Goal: Task Accomplishment & Management: Use online tool/utility

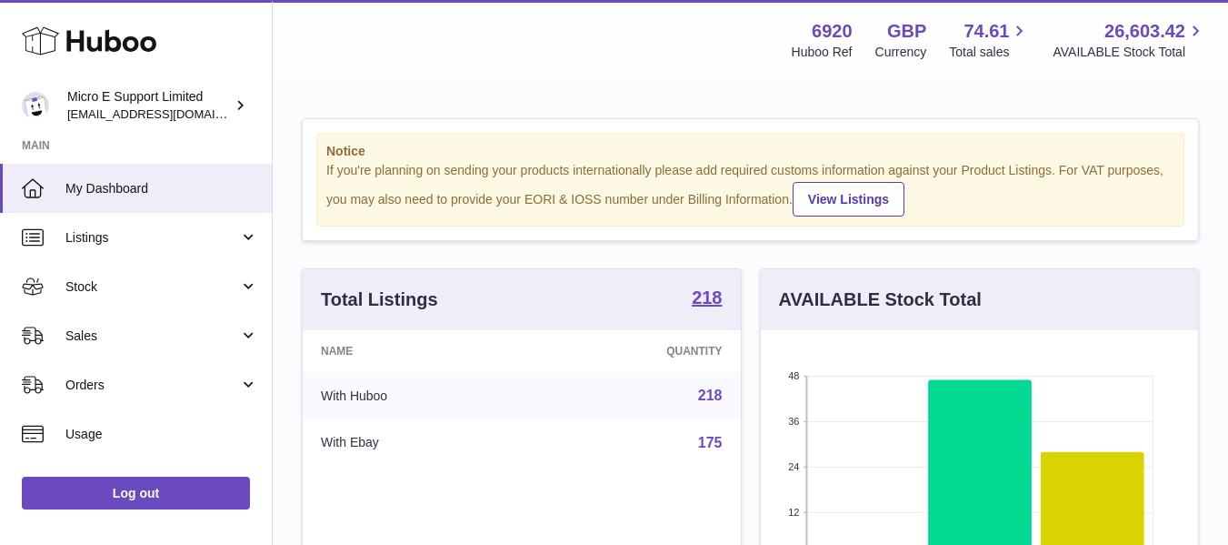
scroll to position [284, 437]
click at [748, 304] on div "Total Listings 218 Name Quantity With Huboo 218 With Ebay 175 Add products" at bounding box center [522, 477] width 458 height 418
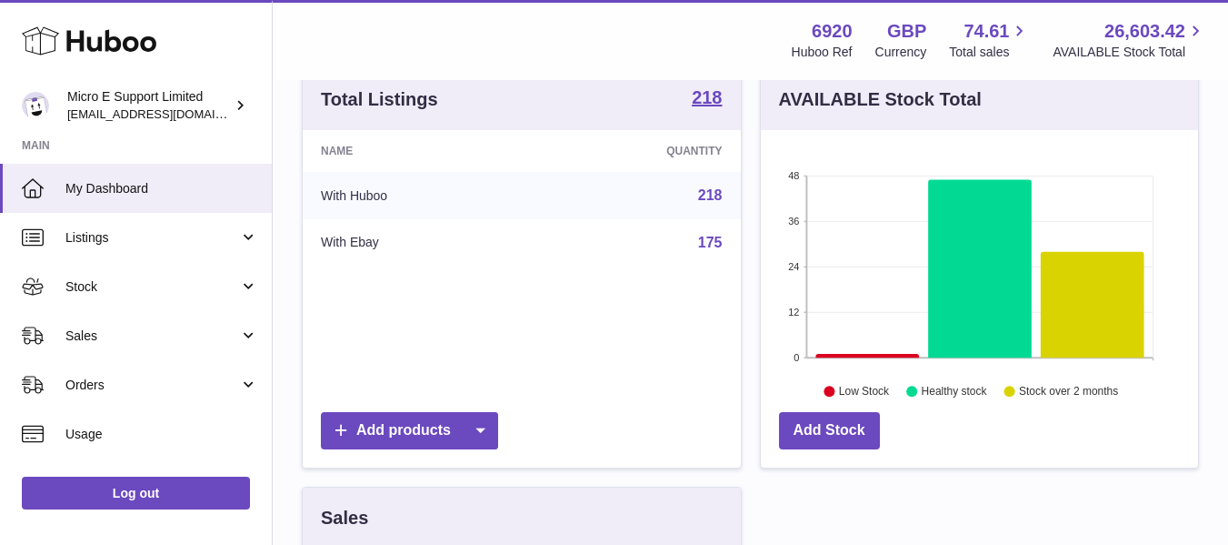
scroll to position [0, 0]
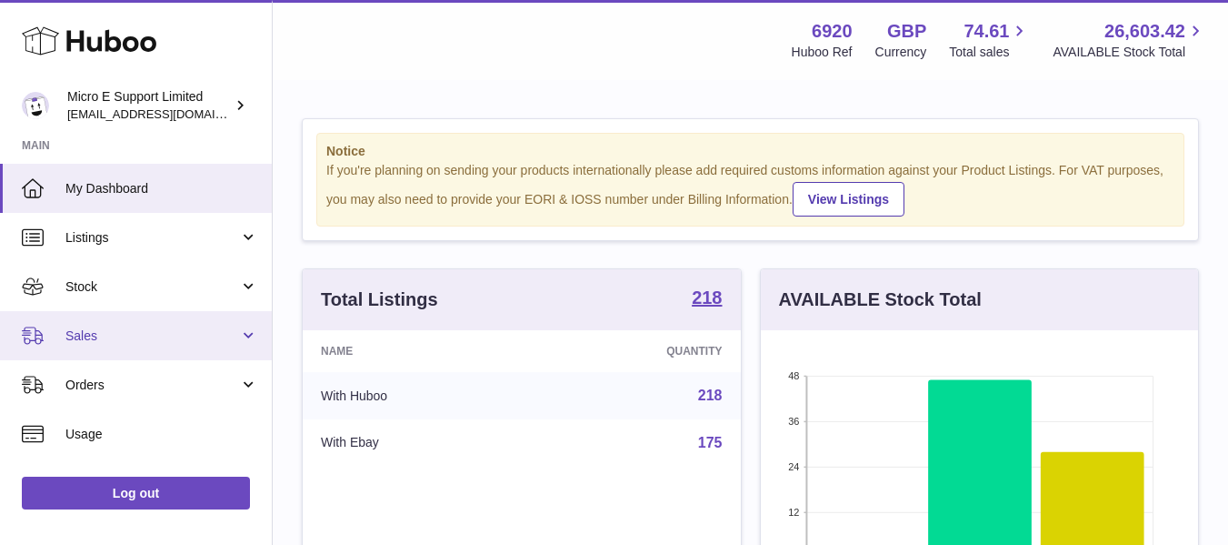
click at [146, 342] on span "Sales" at bounding box center [152, 335] width 174 height 17
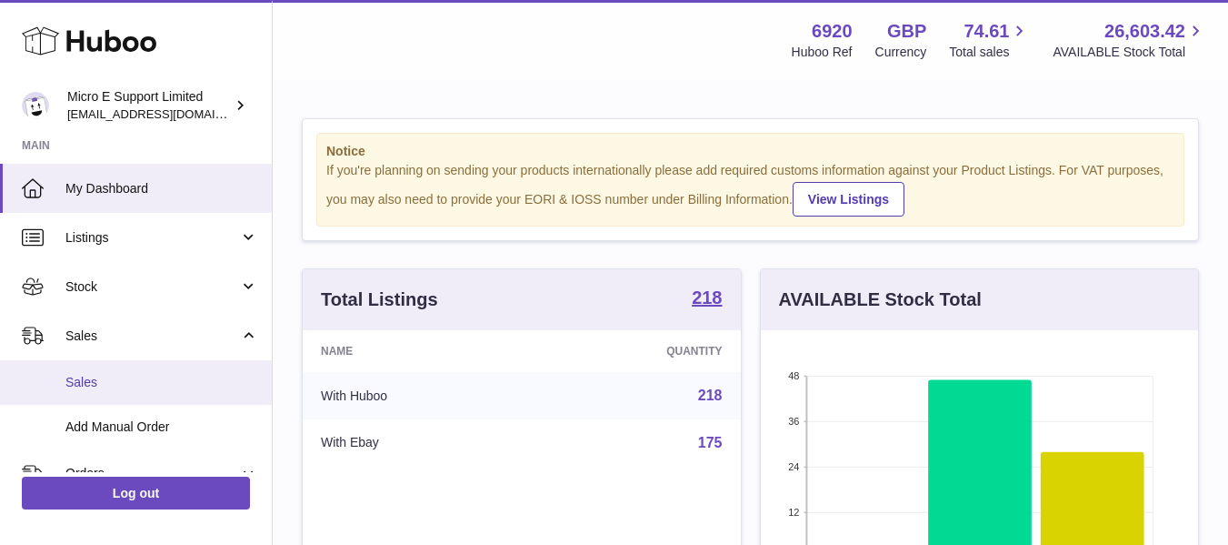
click at [90, 383] on span "Sales" at bounding box center [161, 382] width 193 height 17
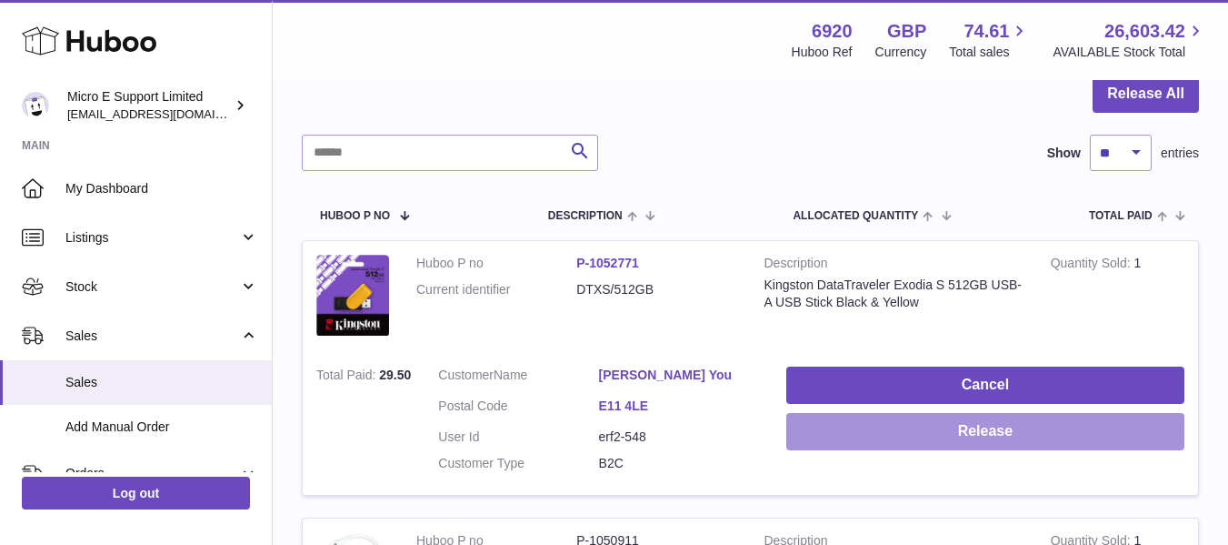
scroll to position [187, 0]
click at [995, 430] on button "Release" at bounding box center [985, 432] width 398 height 37
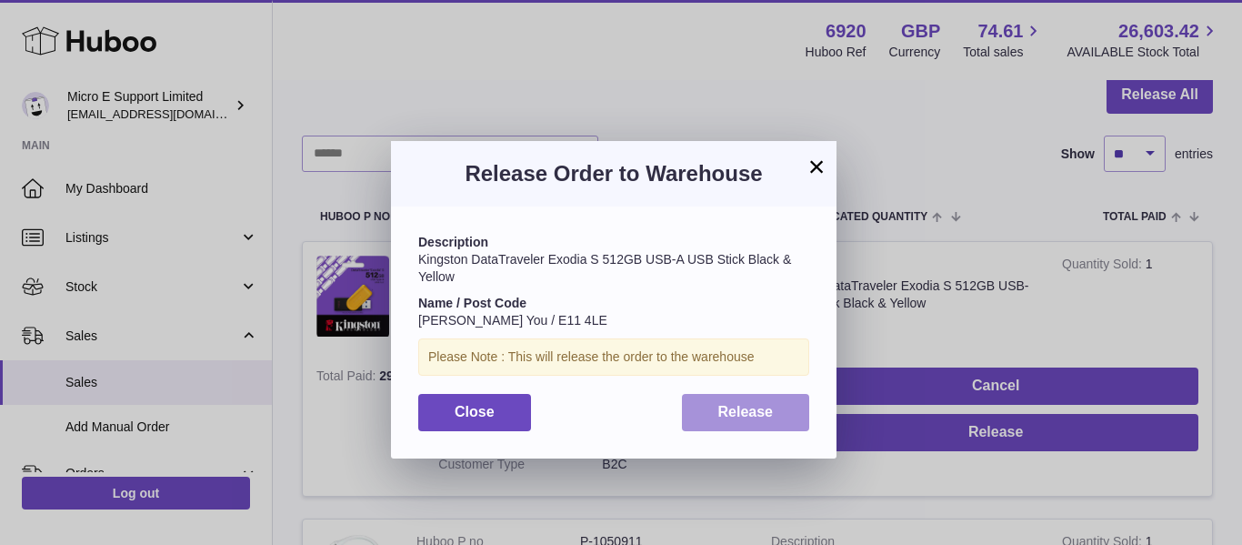
click at [757, 405] on span "Release" at bounding box center [745, 411] width 55 height 15
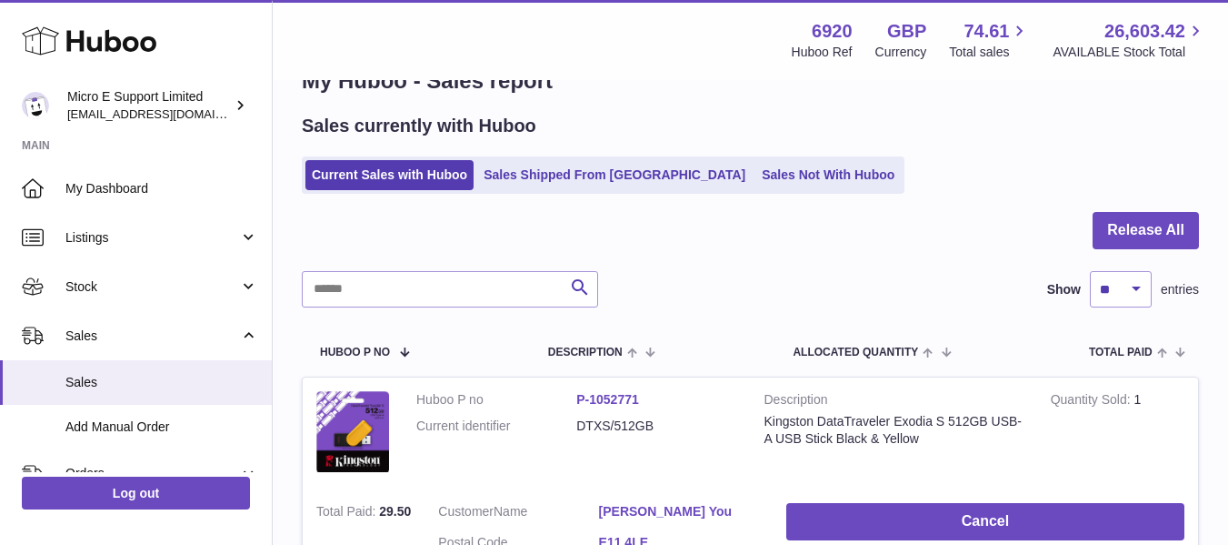
scroll to position [50, 0]
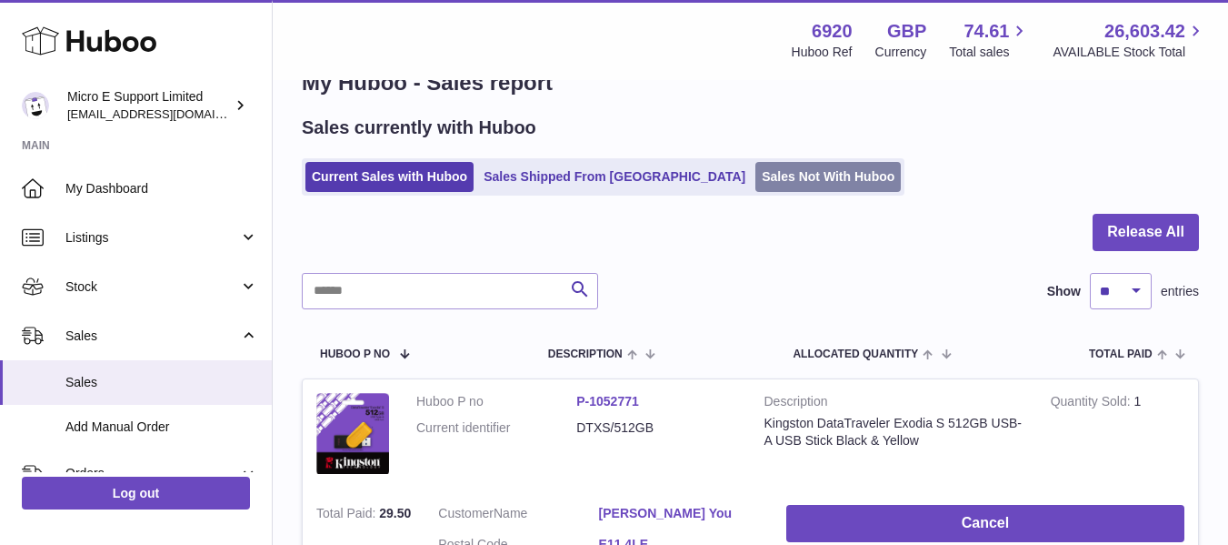
click at [755, 176] on link "Sales Not With Huboo" at bounding box center [827, 177] width 145 height 30
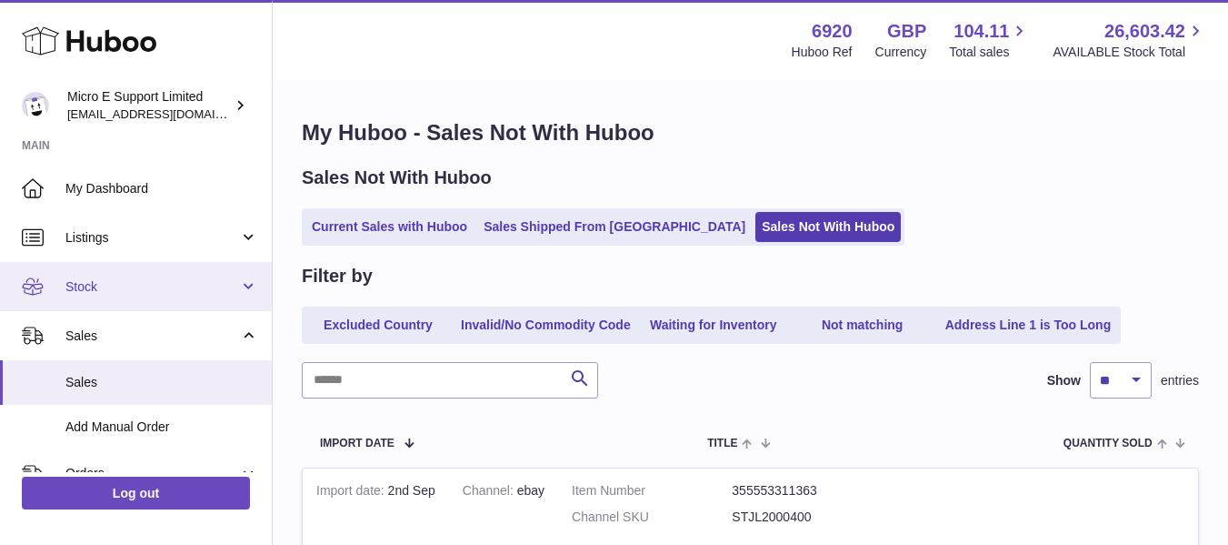
click at [171, 286] on span "Stock" at bounding box center [152, 286] width 174 height 17
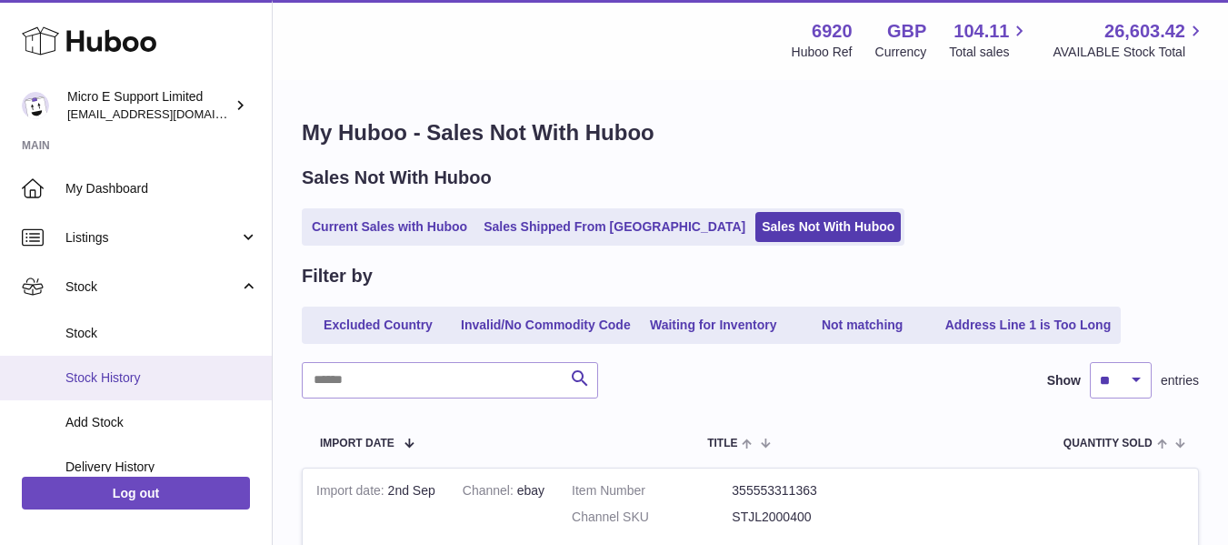
scroll to position [71, 0]
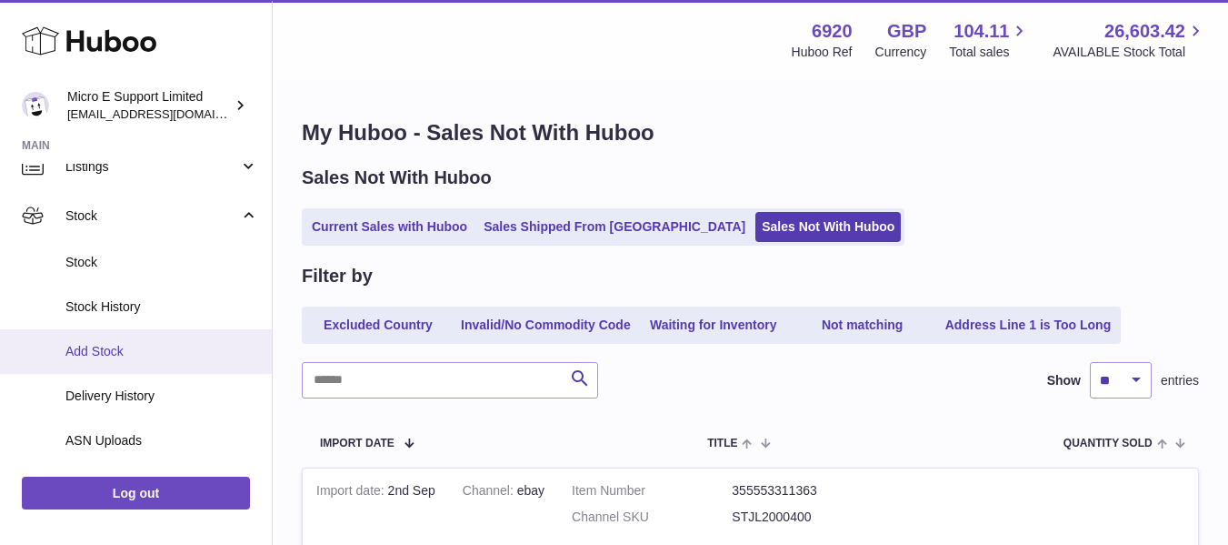
click at [108, 350] on span "Add Stock" at bounding box center [161, 351] width 193 height 17
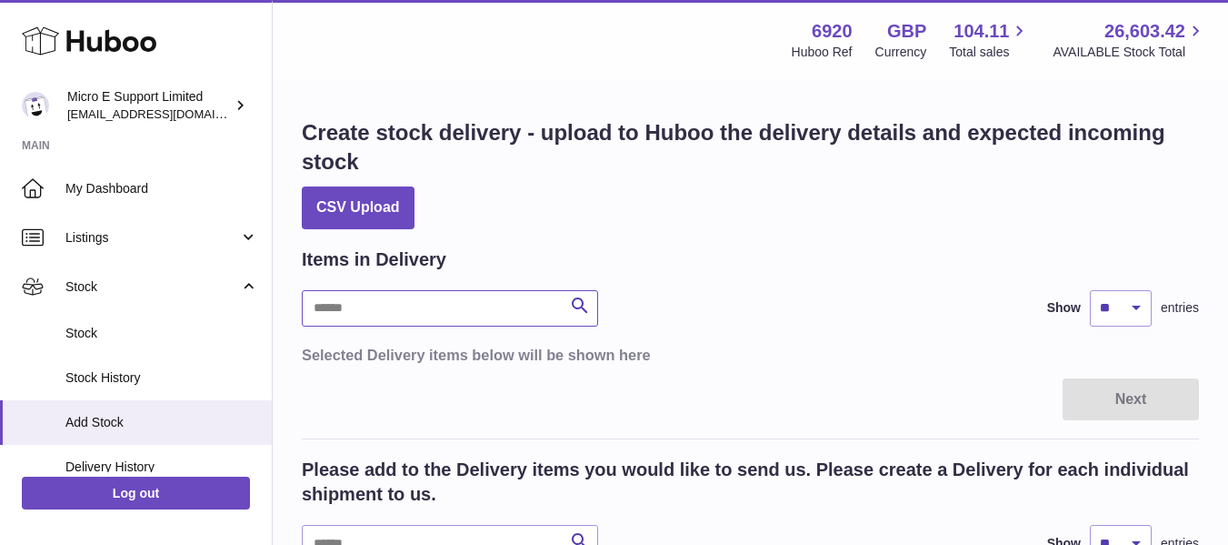
click at [495, 315] on input "text" at bounding box center [450, 308] width 296 height 36
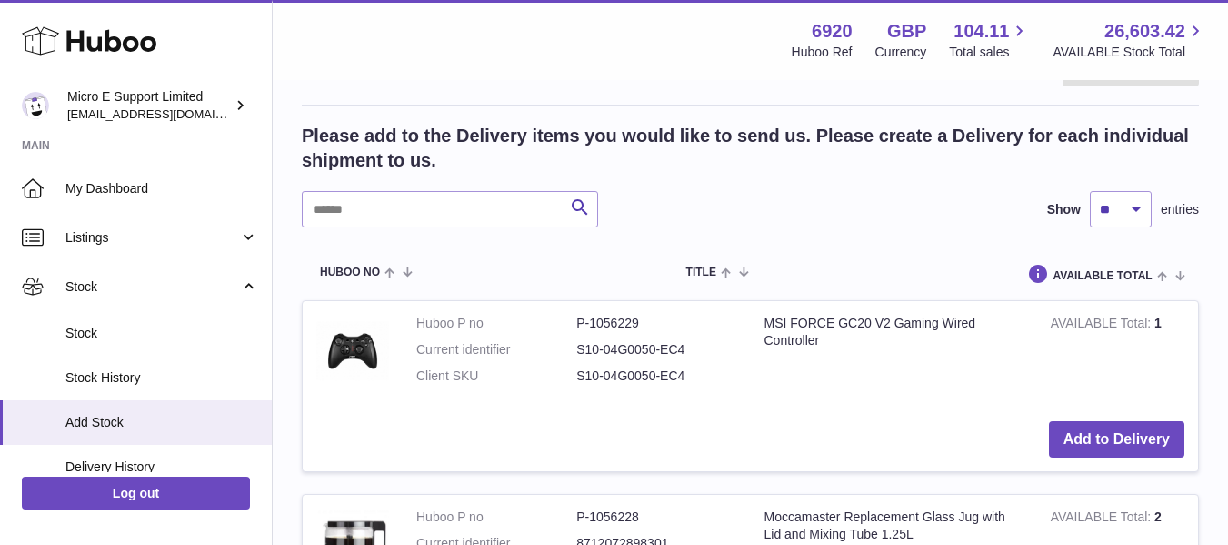
scroll to position [301, 0]
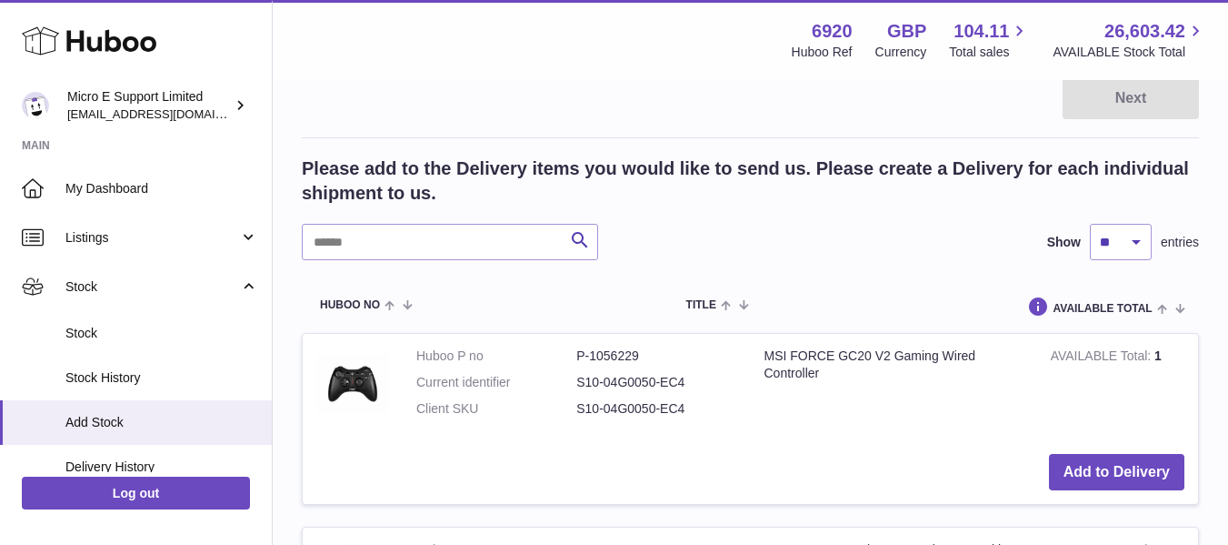
type input "*******"
click at [504, 239] on input "text" at bounding box center [450, 242] width 296 height 36
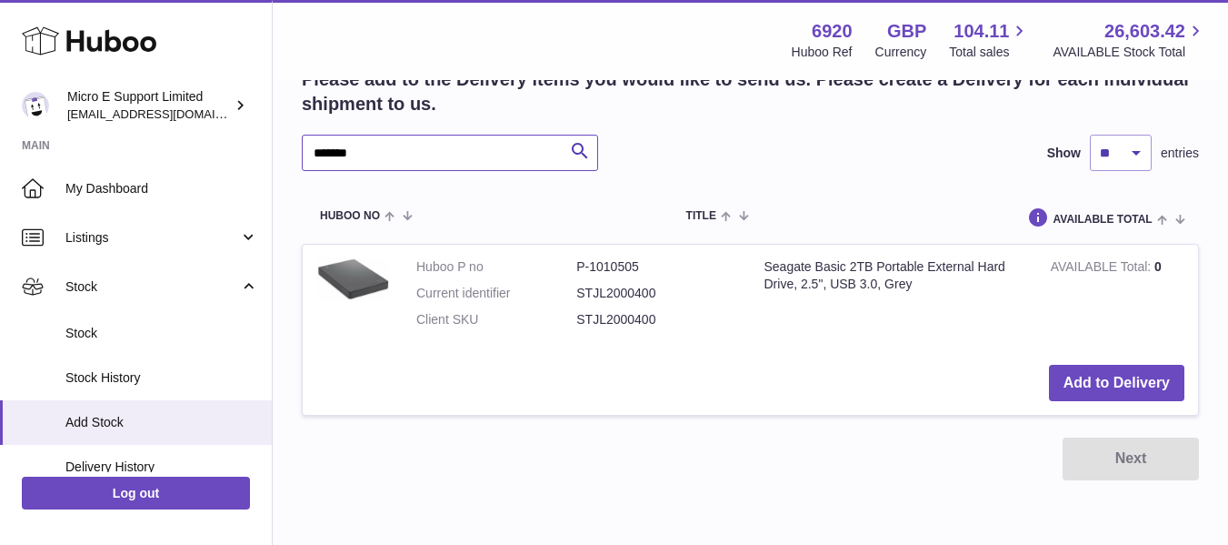
scroll to position [391, 0]
type input "*******"
click at [1123, 375] on button "Add to Delivery" at bounding box center [1116, 382] width 135 height 37
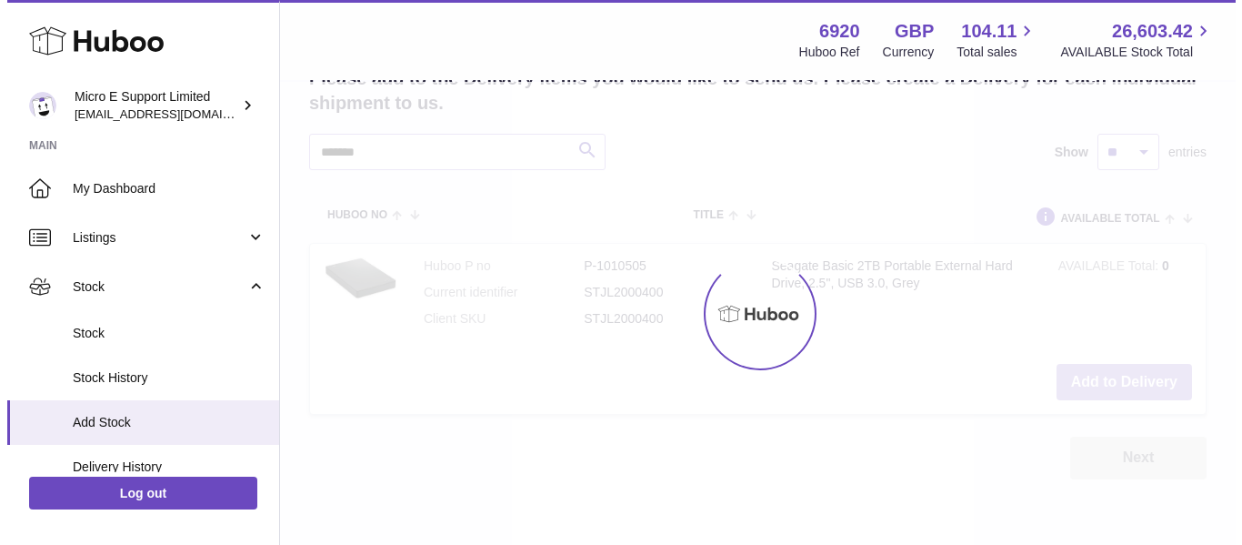
scroll to position [615, 0]
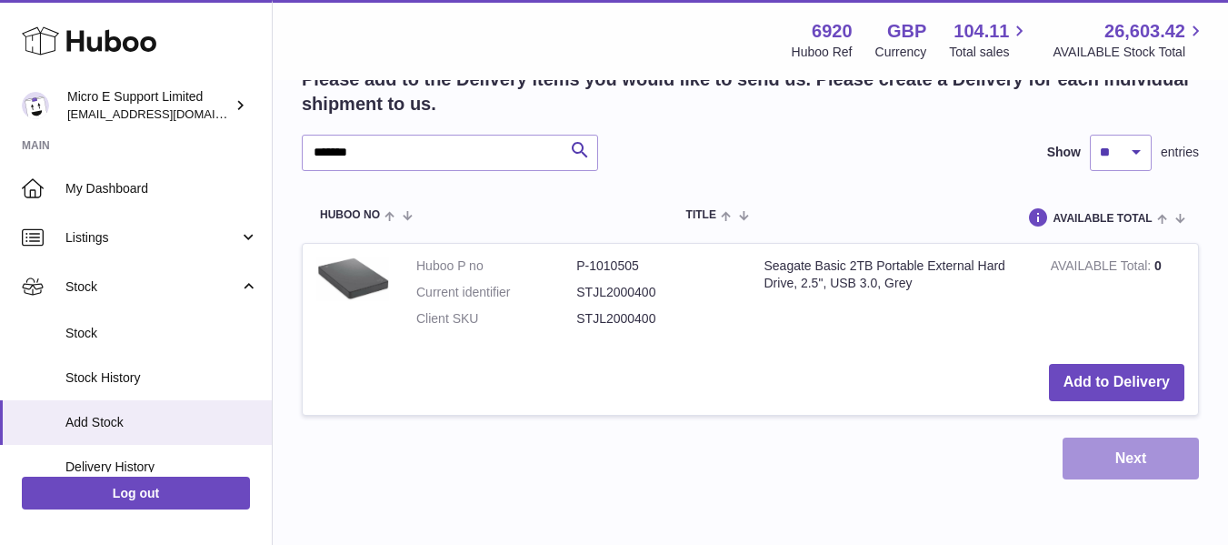
click at [1125, 465] on button "Next" at bounding box center [1131, 458] width 136 height 43
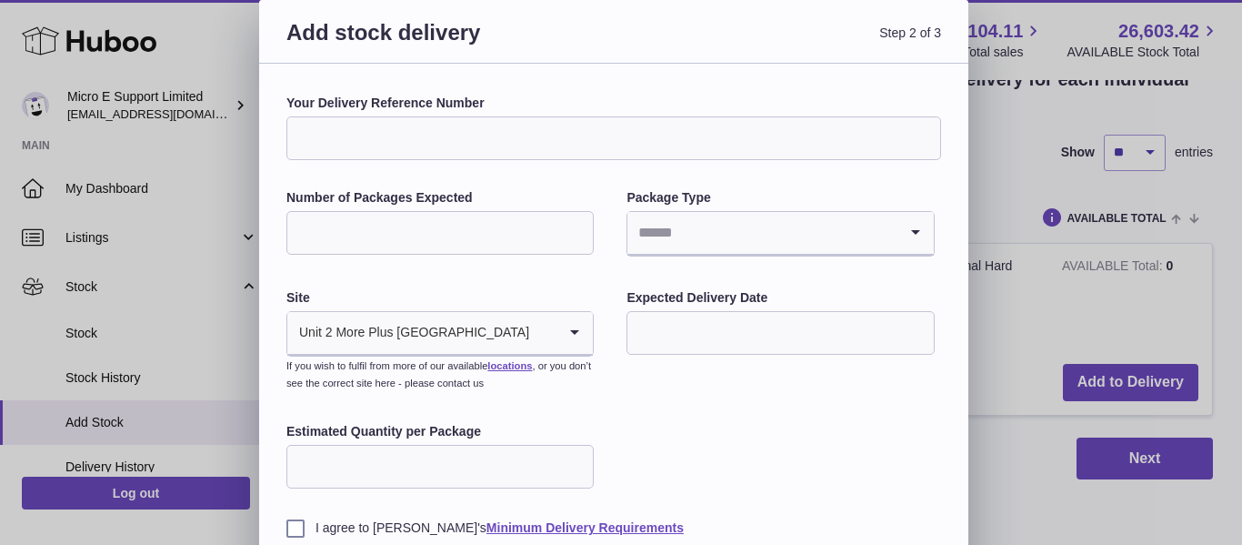
click at [528, 136] on input "Your Delivery Reference Number" at bounding box center [613, 138] width 655 height 44
paste input "**********"
type input "**********"
click at [403, 237] on input "Number of Packages Expected" at bounding box center [439, 233] width 307 height 44
type input "*"
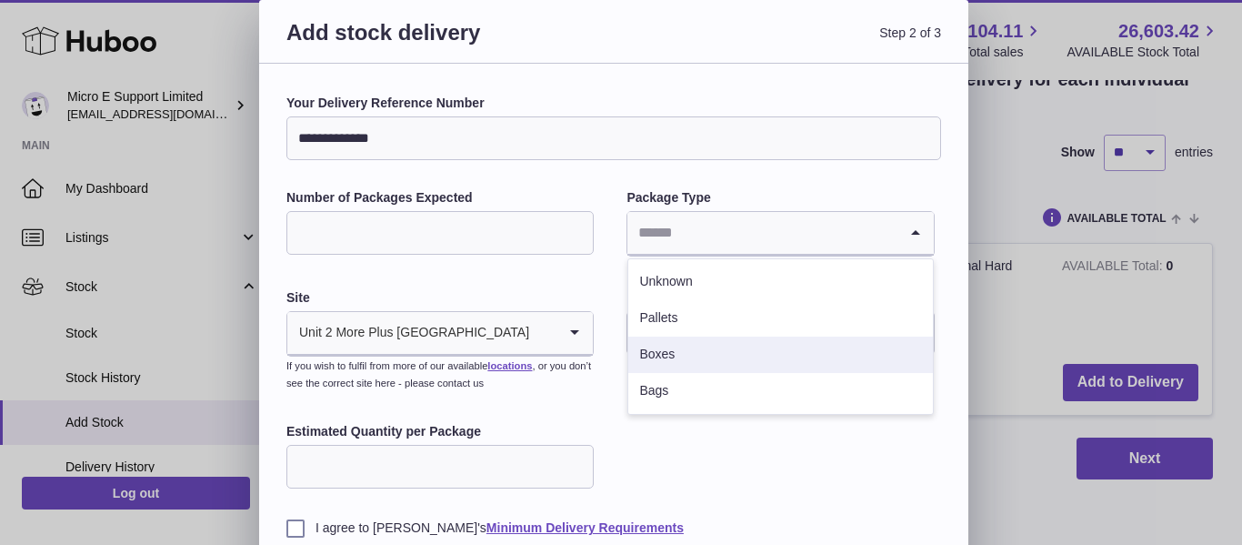
click at [695, 354] on li "Boxes" at bounding box center [780, 354] width 304 height 36
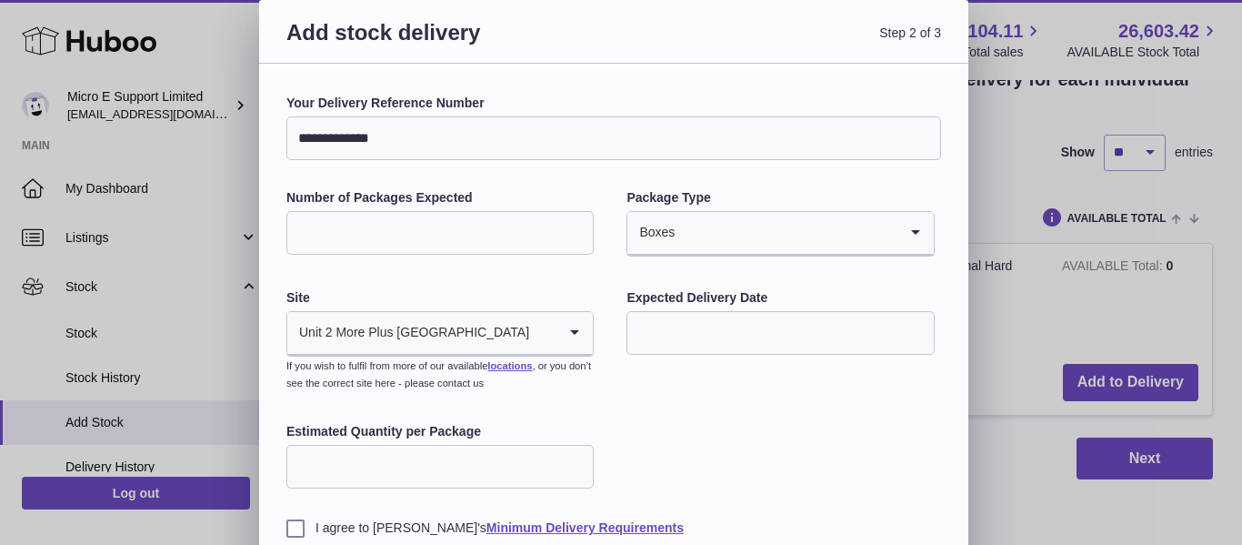
click at [715, 345] on input "text" at bounding box center [779, 333] width 307 height 44
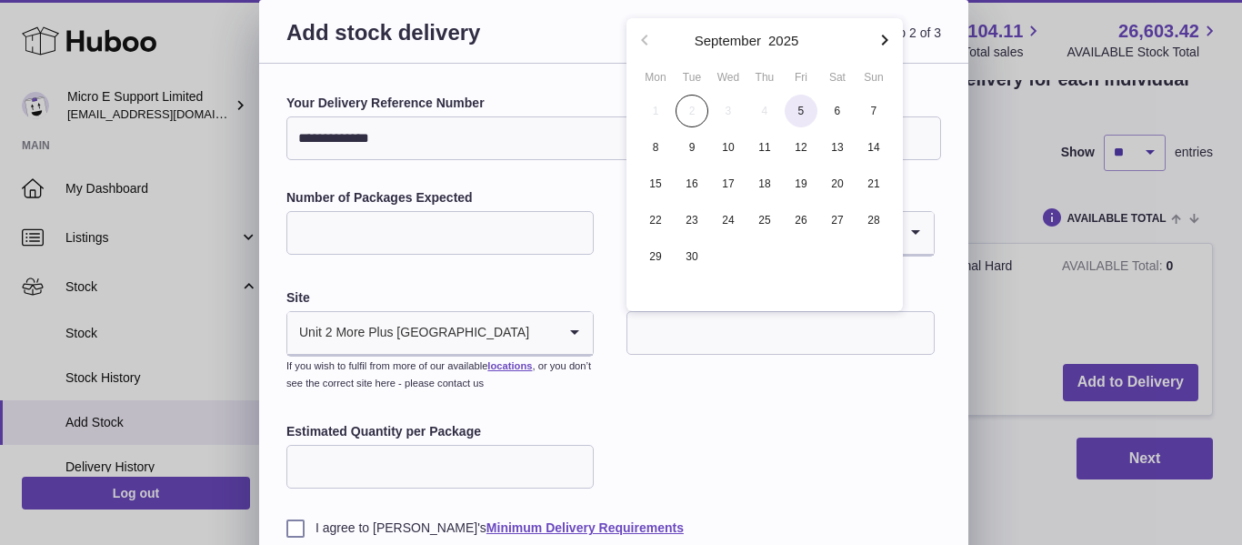
click at [803, 115] on span "5" at bounding box center [801, 111] width 33 height 33
type input "**********"
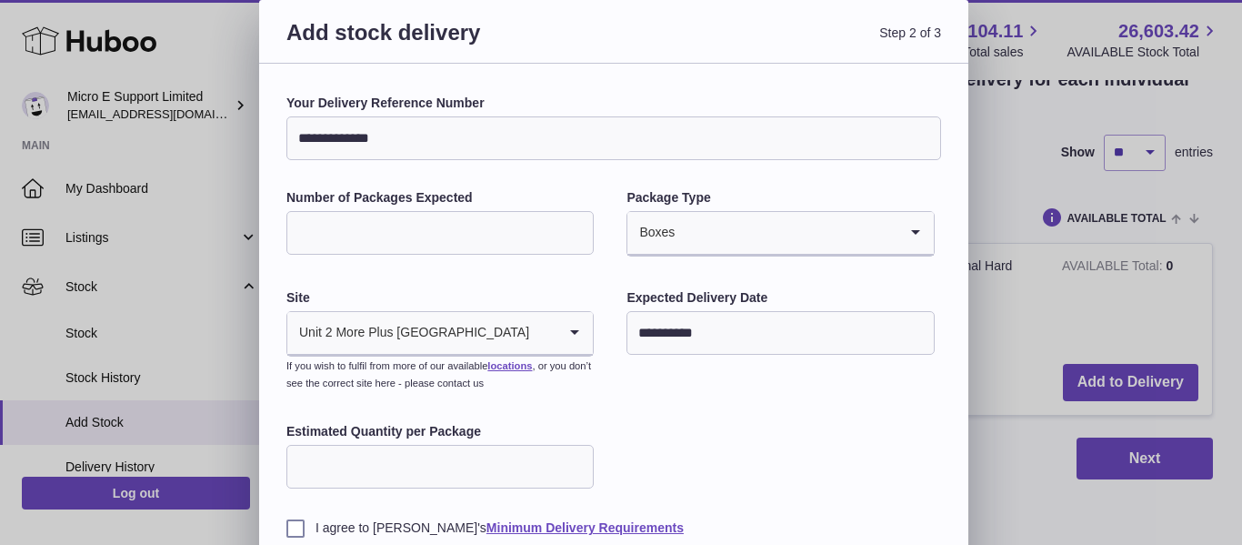
click at [419, 471] on input "Estimated Quantity per Package" at bounding box center [439, 467] width 307 height 44
type input "*"
click at [530, 327] on input "Search for option" at bounding box center [543, 333] width 26 height 42
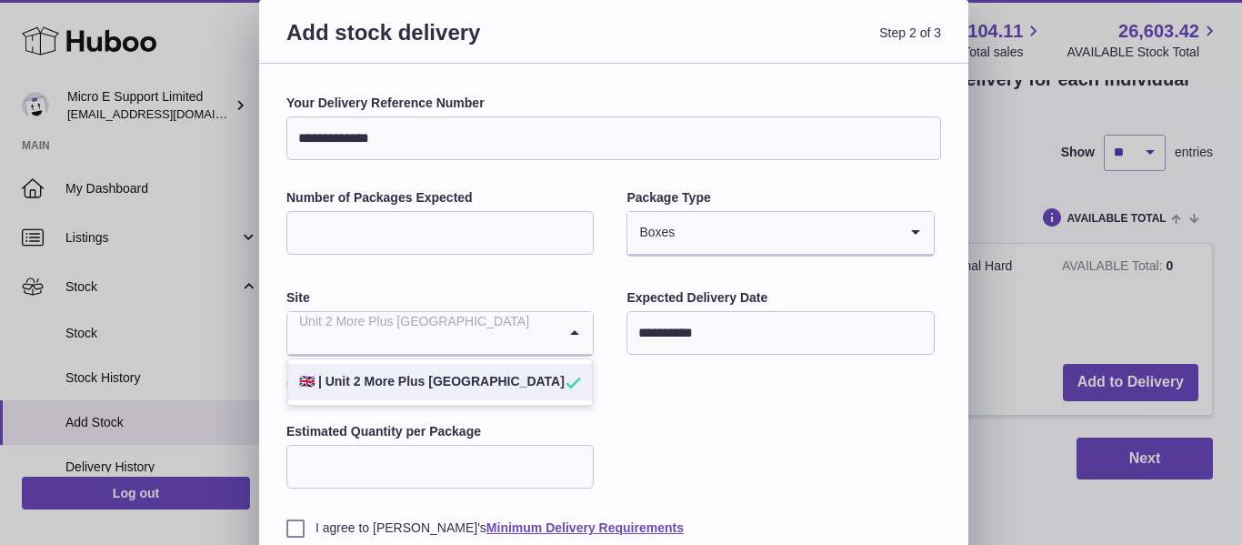
click at [725, 414] on div "**********" at bounding box center [613, 316] width 655 height 442
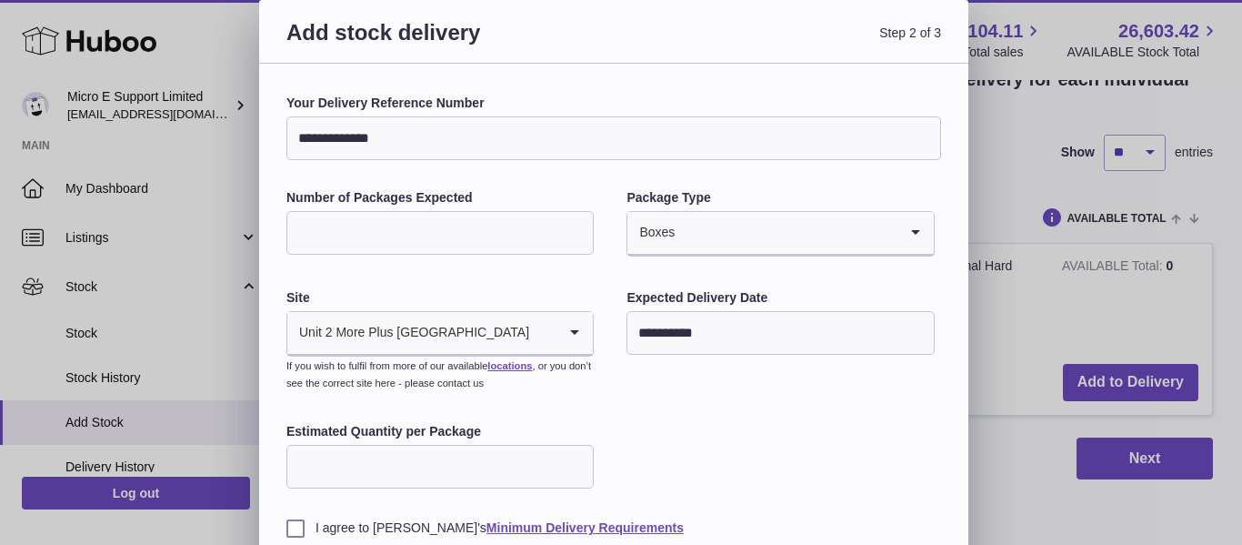
click at [714, 418] on div "**********" at bounding box center [613, 316] width 655 height 442
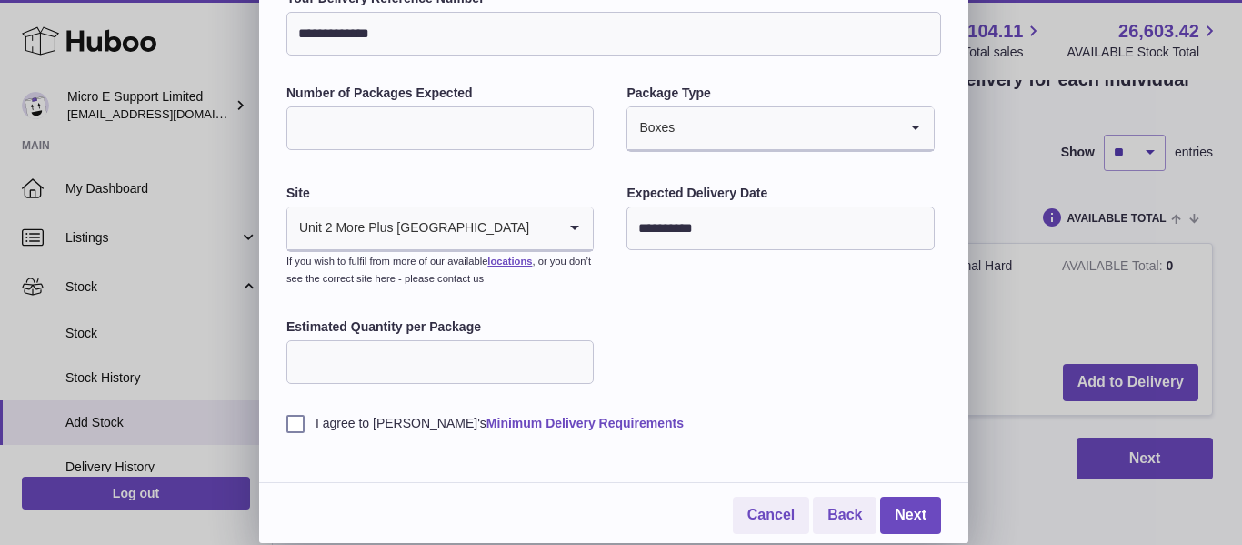
click at [290, 429] on label "I agree to Huboo's Minimum Delivery Requirements" at bounding box center [613, 423] width 655 height 17
click at [905, 515] on link "Next" at bounding box center [910, 514] width 61 height 37
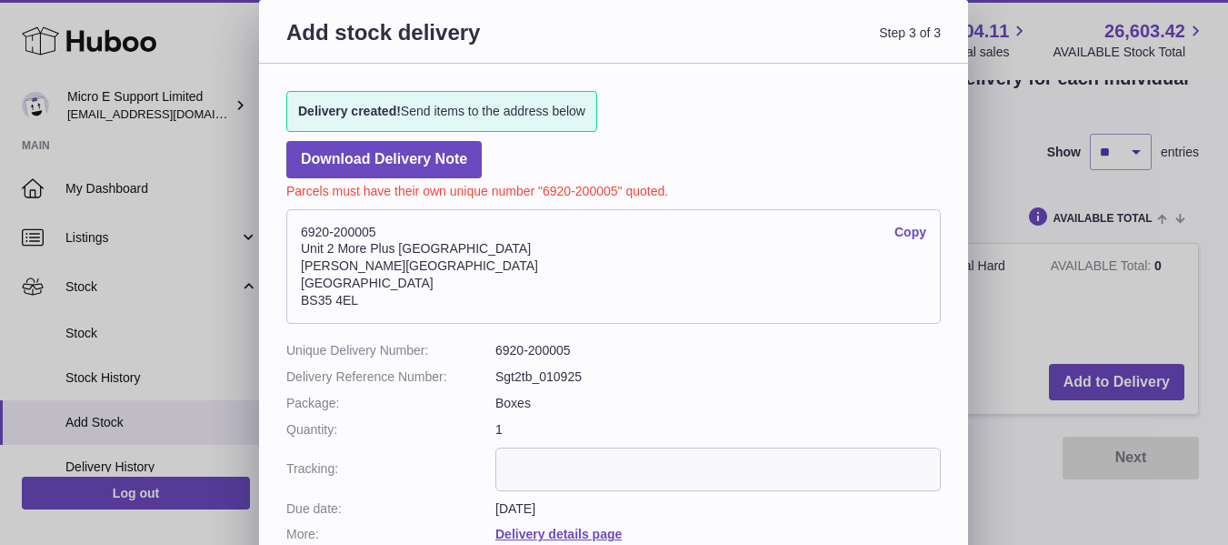
scroll to position [93, 0]
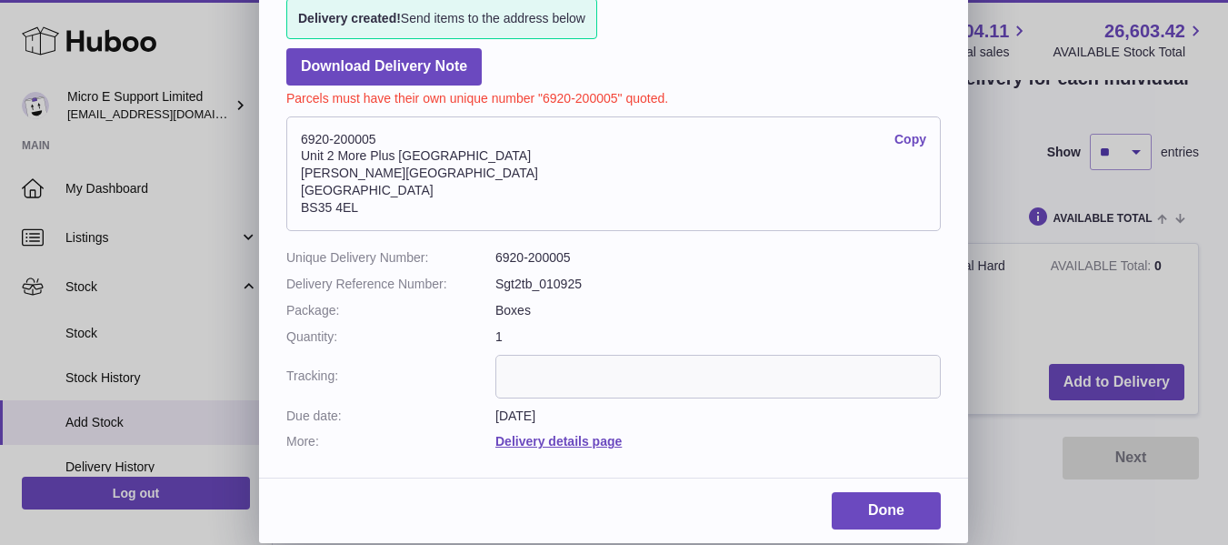
click at [742, 369] on input "text" at bounding box center [717, 377] width 445 height 44
paste input "**********"
type input "**********"
click at [890, 501] on link "Done" at bounding box center [886, 510] width 109 height 37
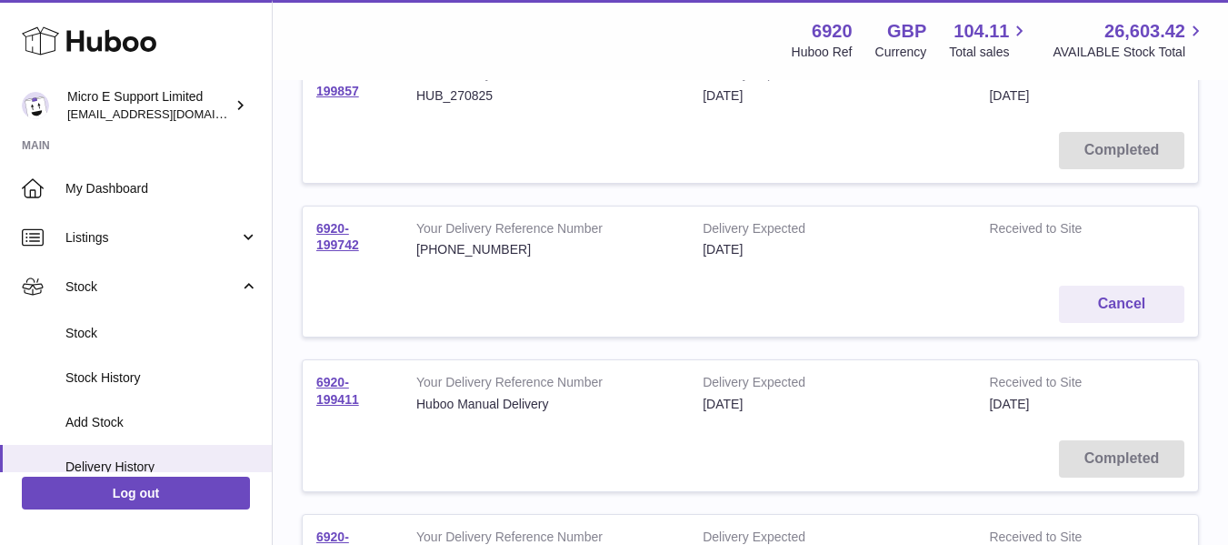
scroll to position [436, 0]
click at [332, 238] on link "6920-199742" at bounding box center [337, 235] width 43 height 32
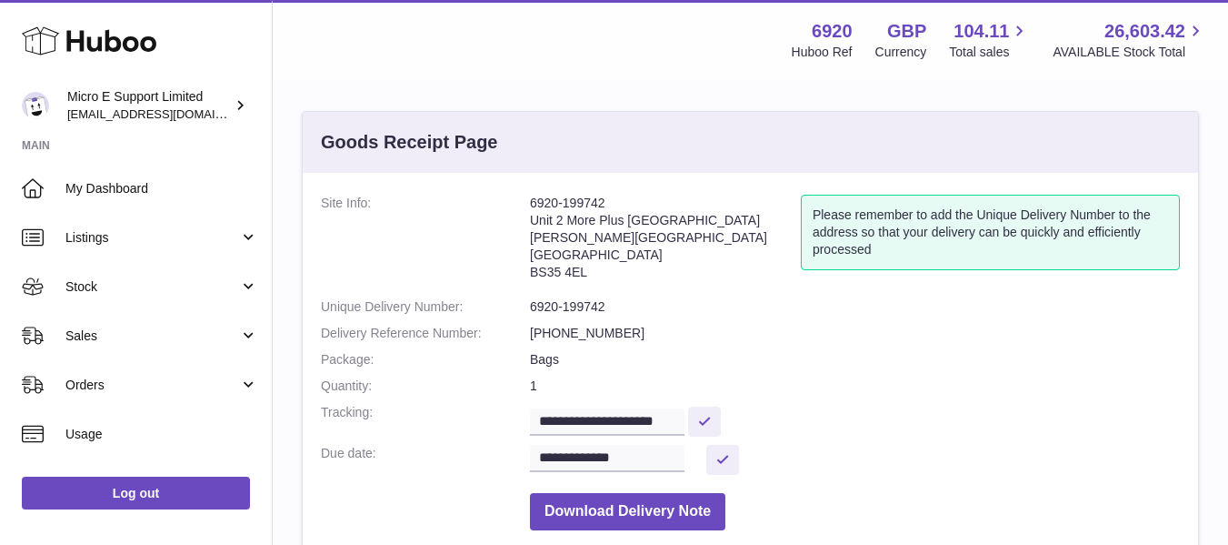
scroll to position [6, 0]
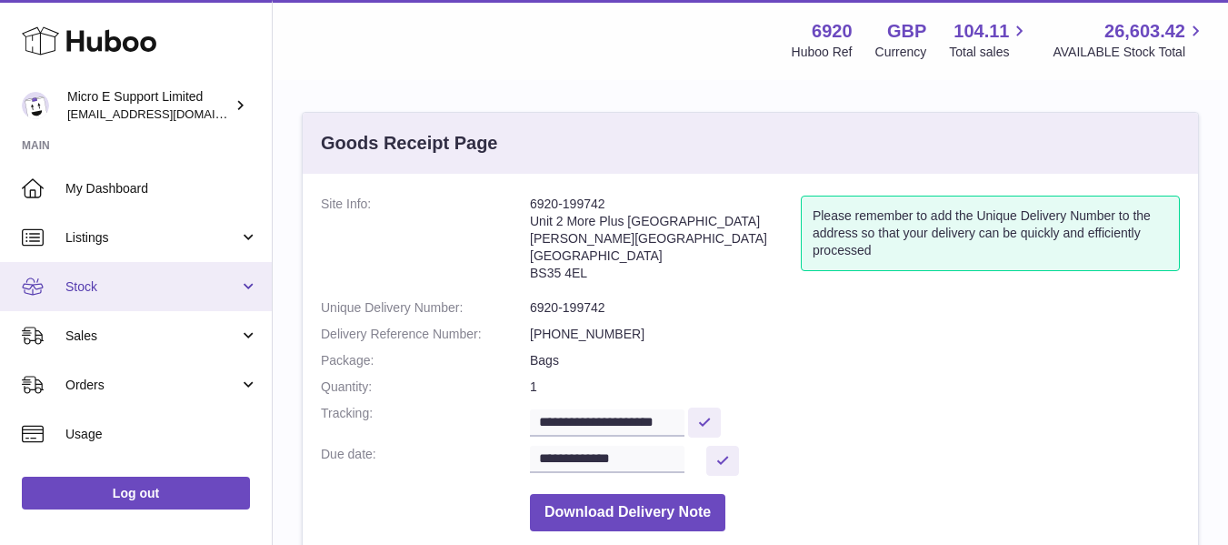
click at [174, 304] on link "Stock" at bounding box center [136, 286] width 272 height 49
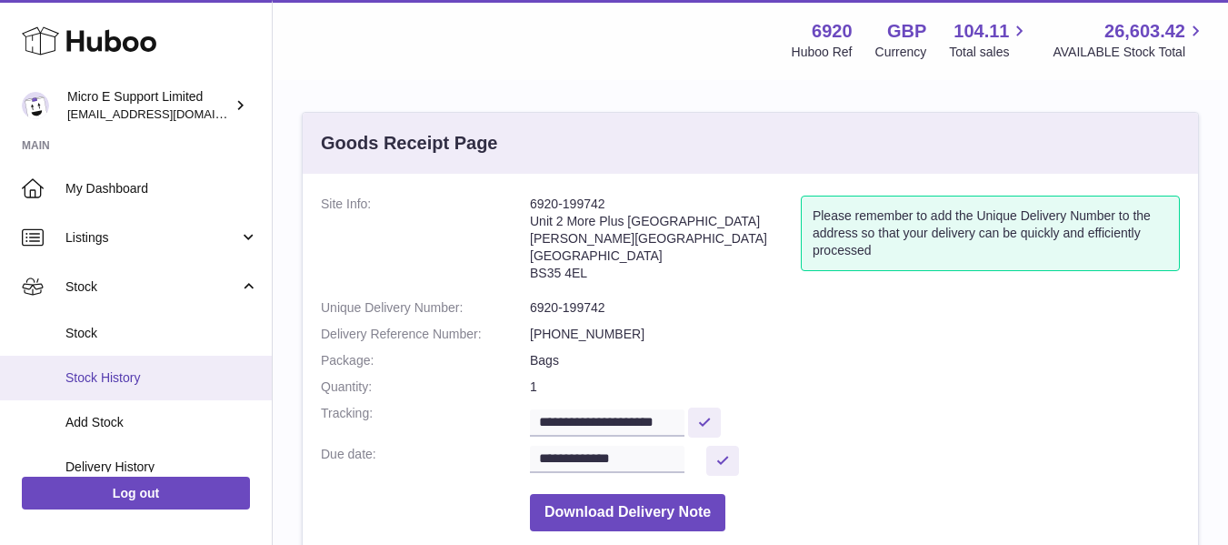
click at [123, 381] on span "Stock History" at bounding box center [161, 377] width 193 height 17
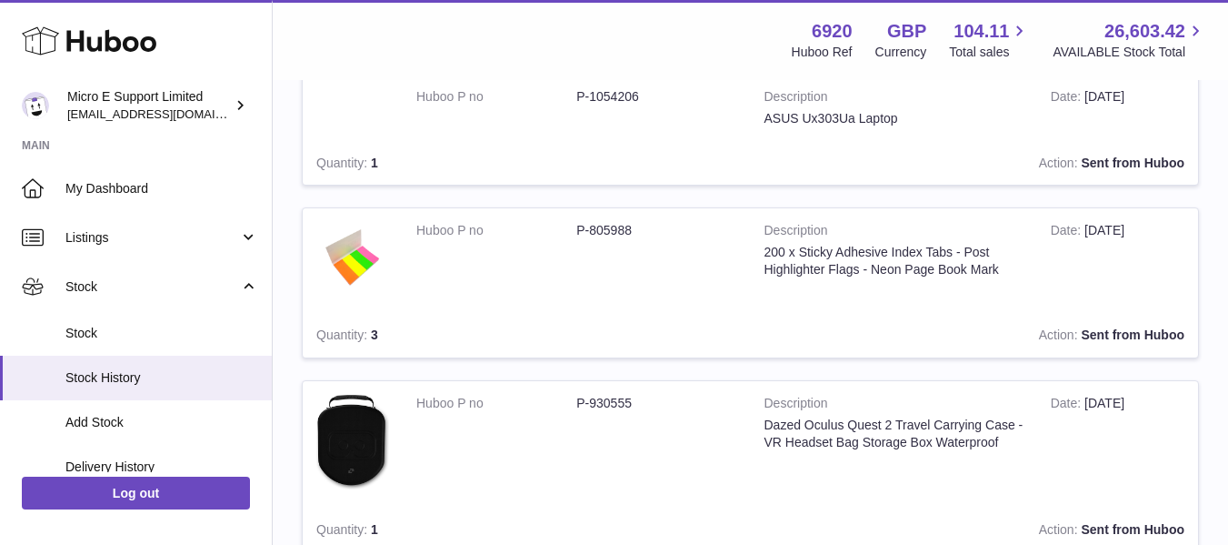
scroll to position [923, 0]
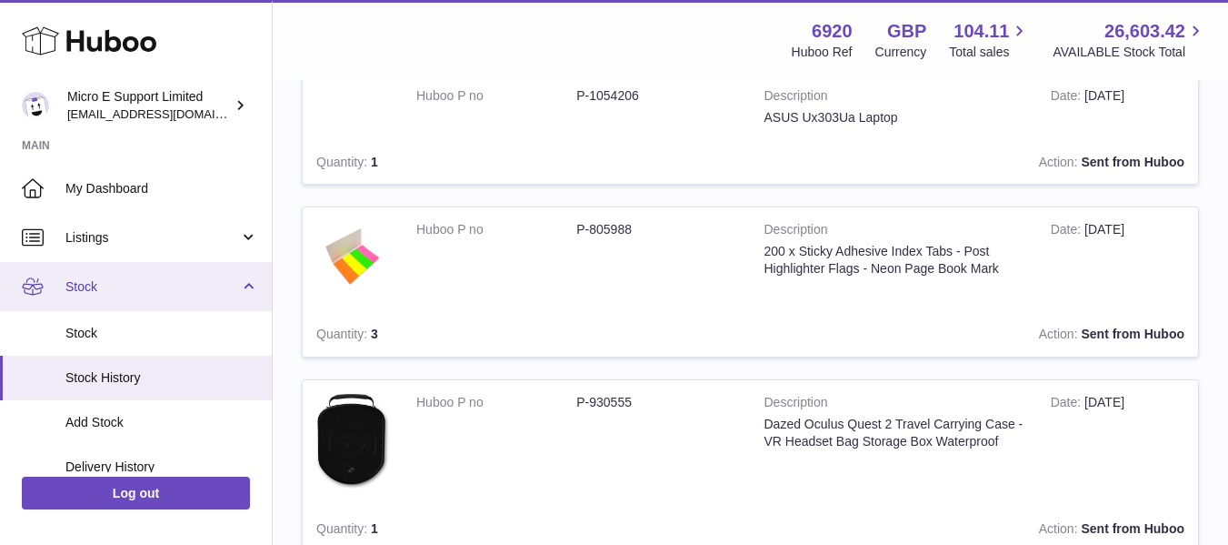
click at [182, 285] on span "Stock" at bounding box center [152, 286] width 174 height 17
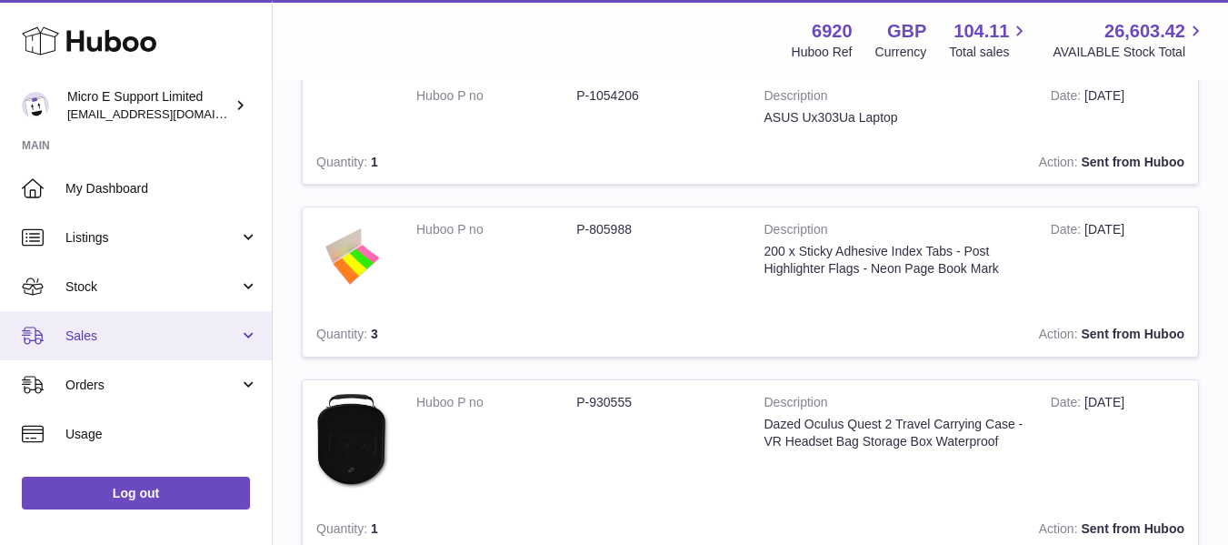
click at [169, 335] on span "Sales" at bounding box center [152, 335] width 174 height 17
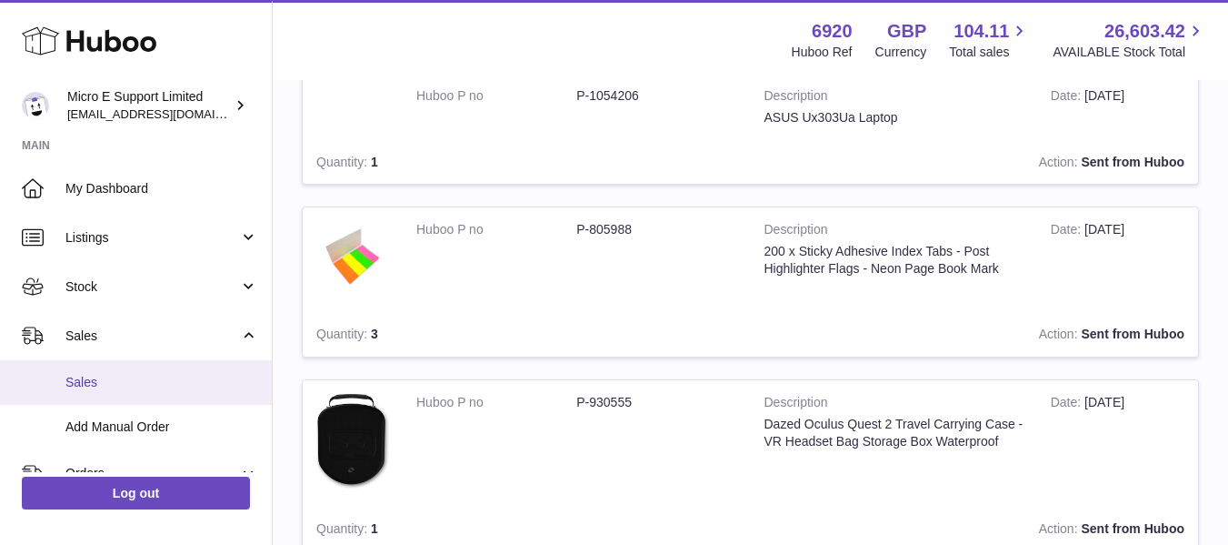
click at [122, 376] on span "Sales" at bounding box center [161, 382] width 193 height 17
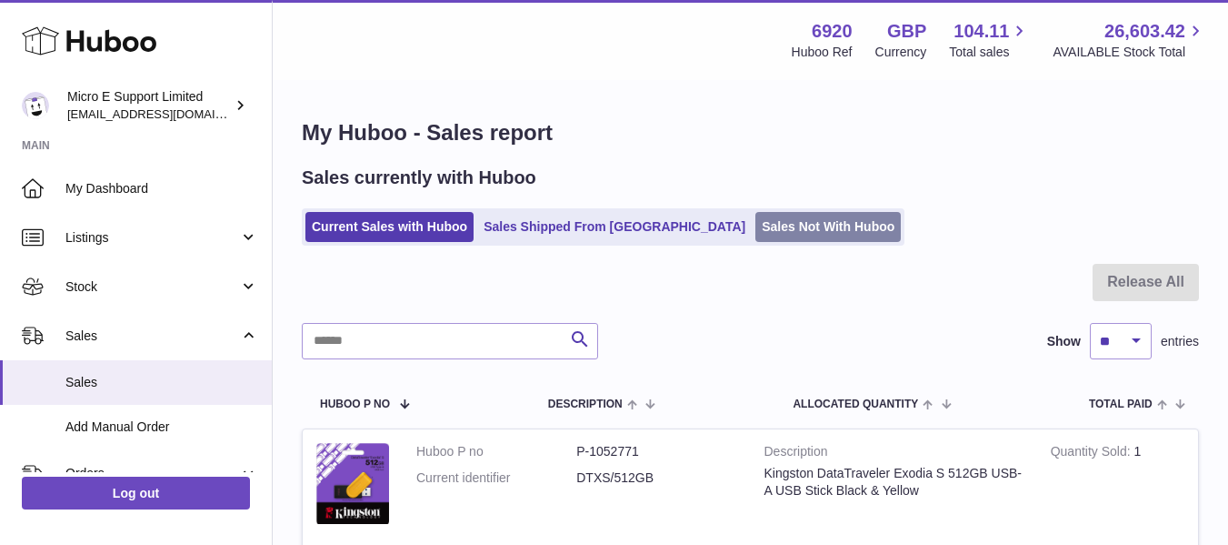
click at [755, 232] on link "Sales Not With Huboo" at bounding box center [827, 227] width 145 height 30
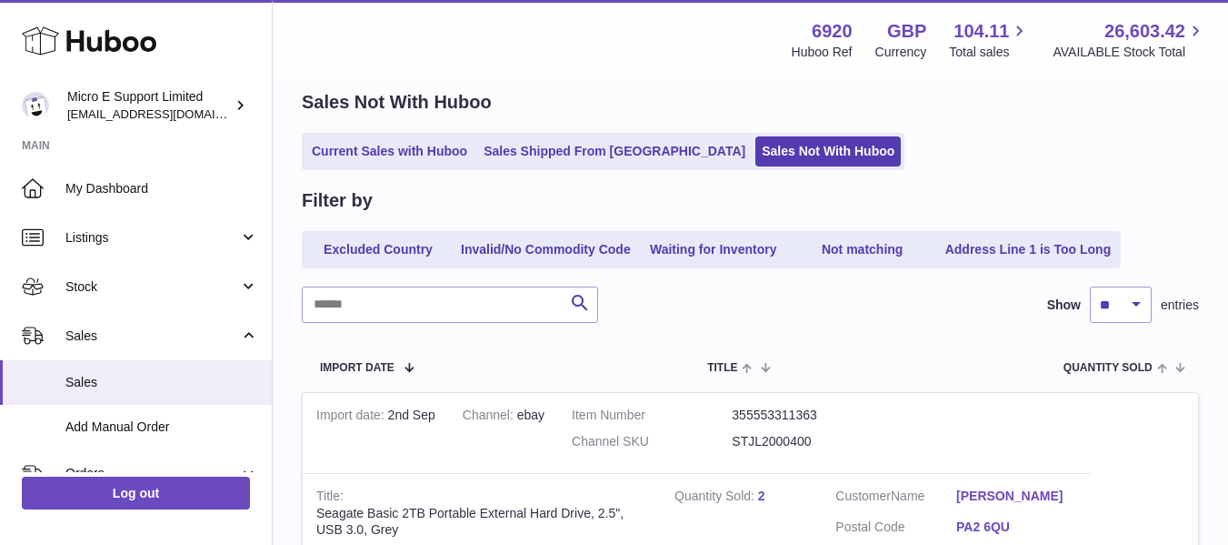
scroll to position [59, 0]
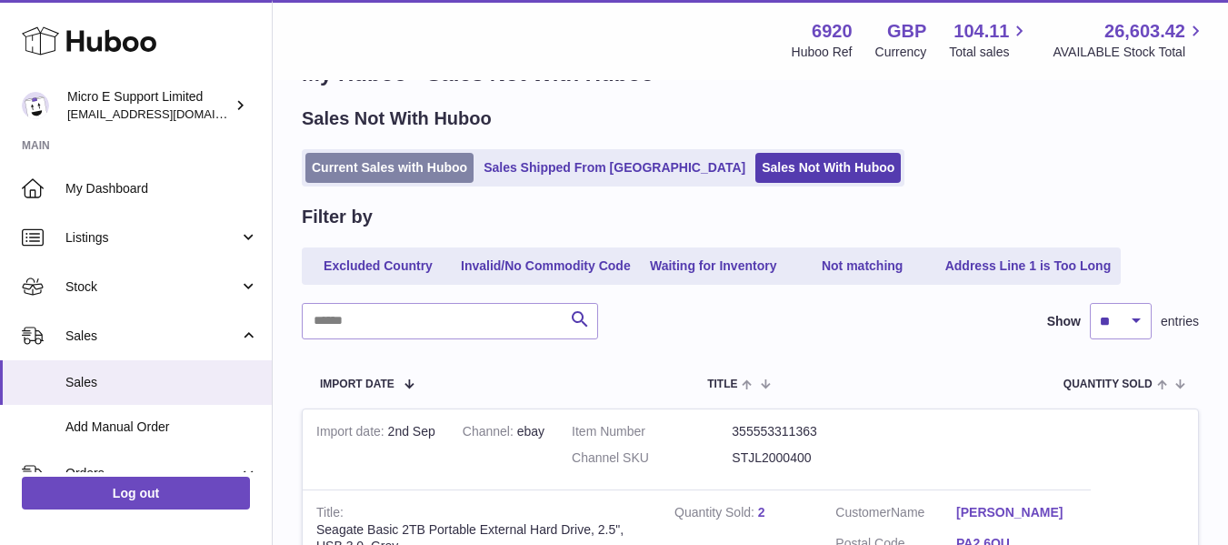
click at [414, 166] on link "Current Sales with Huboo" at bounding box center [389, 168] width 168 height 30
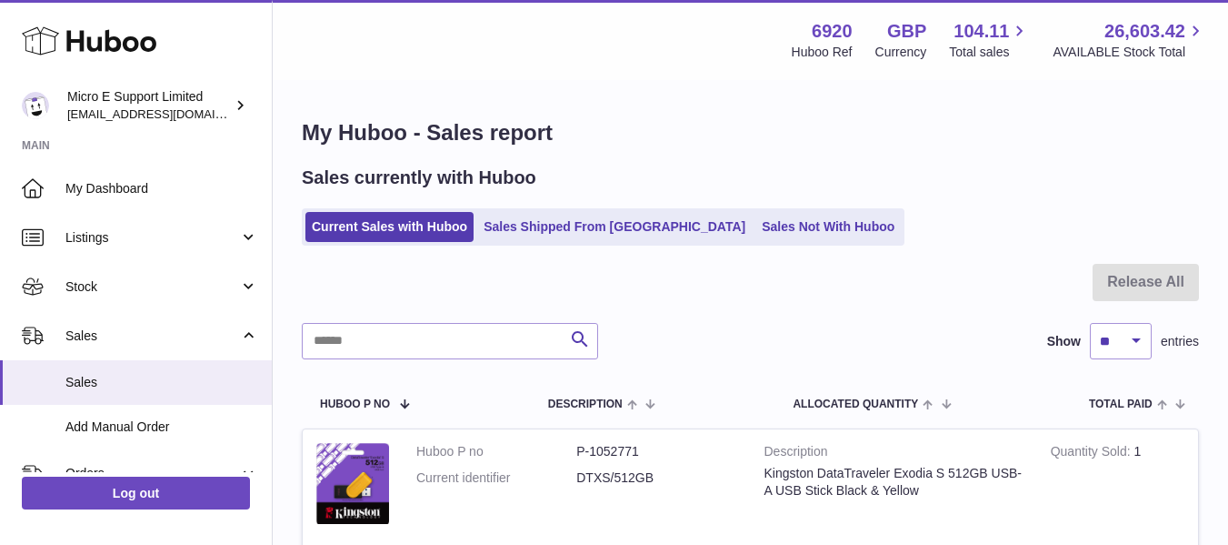
click at [969, 244] on div "Current Sales with Huboo Sales Shipped From [GEOGRAPHIC_DATA] Sales Not With Hu…" at bounding box center [750, 226] width 897 height 37
